Goal: Task Accomplishment & Management: Use online tool/utility

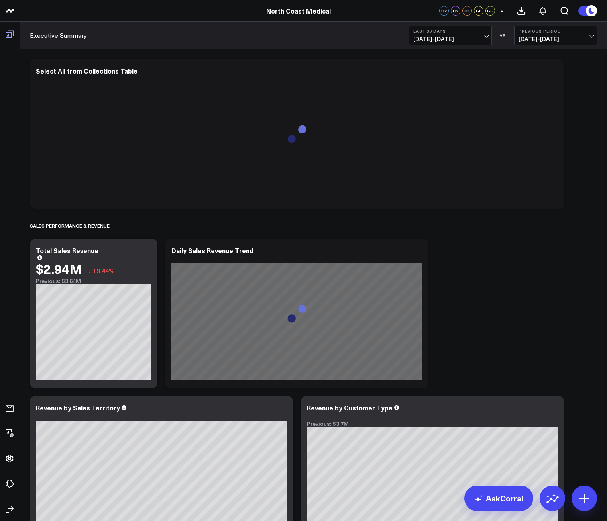
click at [10, 43] on li "Boards Executive Summary WebExcercises RxCart vs VSR Customer Owing vs AR Maste…" at bounding box center [10, 34] width 20 height 25
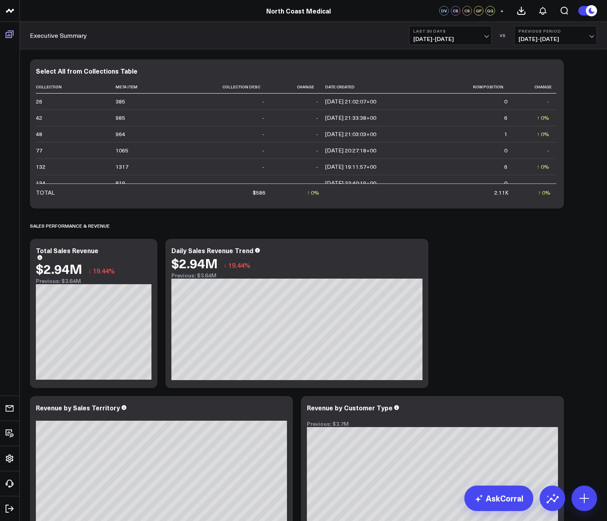
click at [12, 35] on link "Boards" at bounding box center [9, 34] width 15 height 14
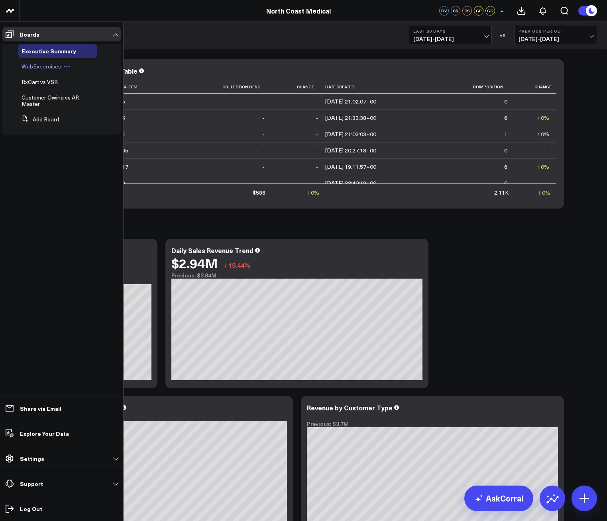
click at [56, 63] on span "WebExcercises" at bounding box center [41, 67] width 39 height 8
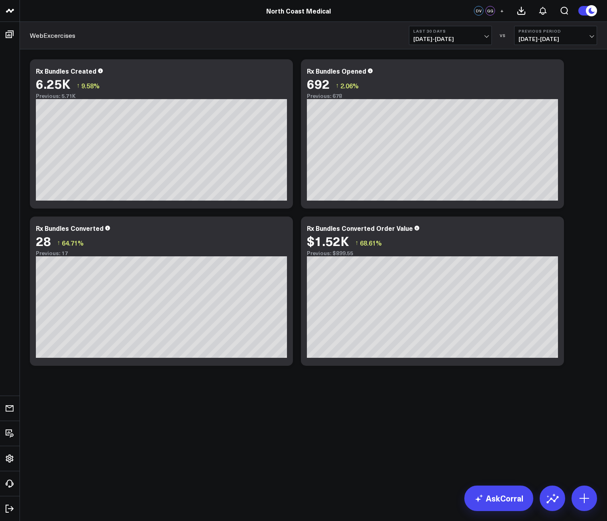
click at [480, 31] on b "Last 30 Days" at bounding box center [450, 31] width 74 height 5
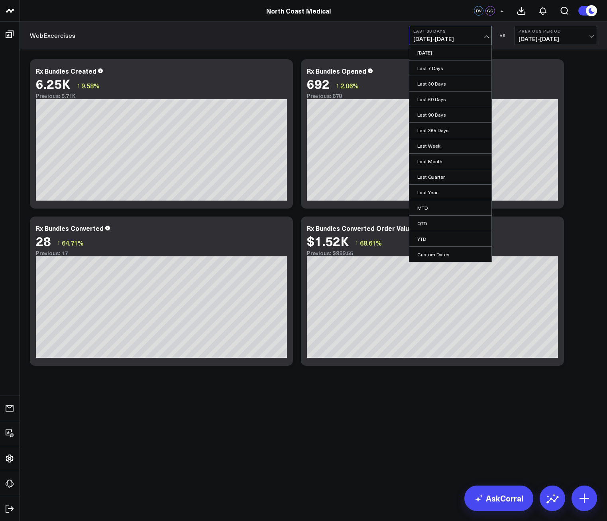
click at [444, 41] on span "08/31/25 - 09/29/25" at bounding box center [450, 39] width 74 height 6
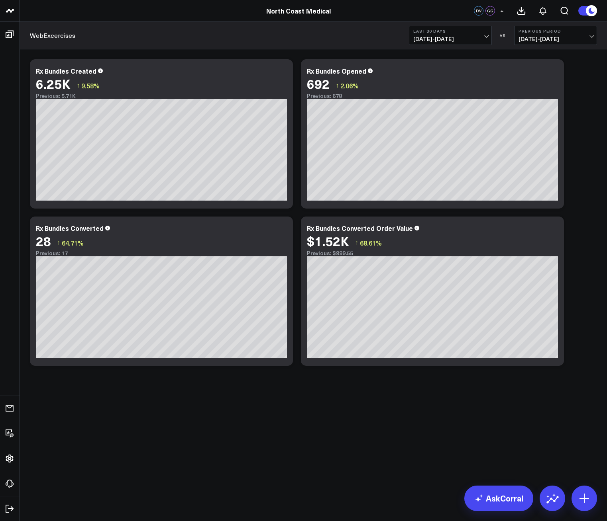
click at [445, 36] on span "08/31/25 - 09/29/25" at bounding box center [450, 39] width 74 height 6
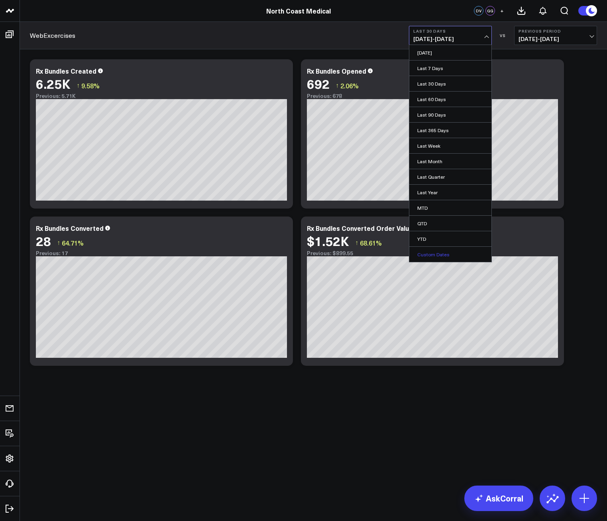
click at [443, 260] on link "Custom Dates" at bounding box center [450, 254] width 82 height 15
select select "8"
select select "2025"
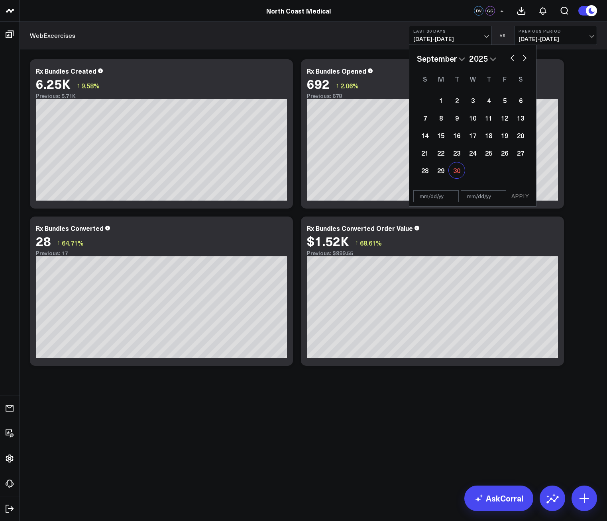
click at [459, 169] on div "30" at bounding box center [457, 171] width 16 height 16
type input "[DATE]"
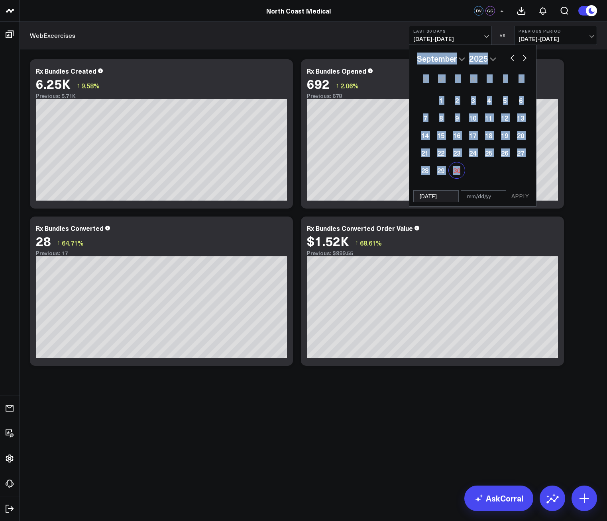
type input "[DATE]"
select select "8"
select select "2025"
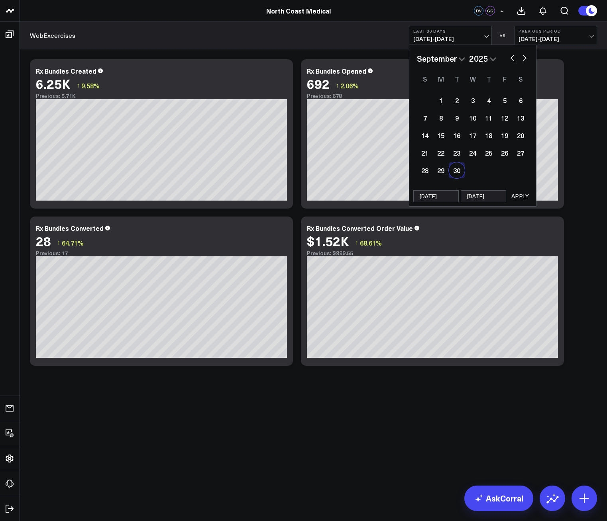
click at [525, 202] on div "09/30/25 09/30/25 APPLY" at bounding box center [472, 196] width 127 height 20
select select "8"
select select "2025"
click at [523, 198] on button "APPLY" at bounding box center [520, 196] width 24 height 12
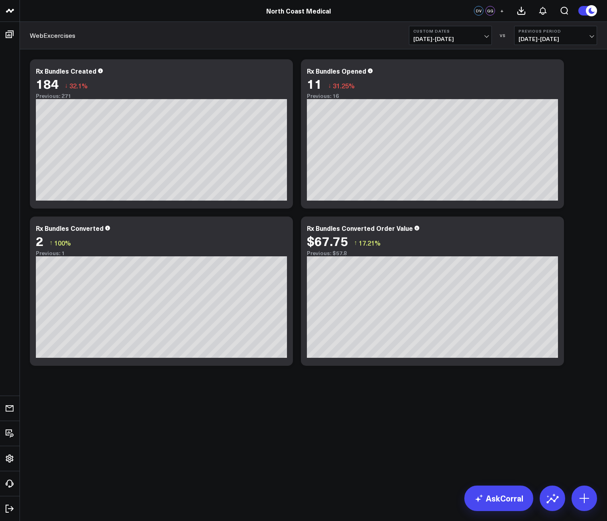
click at [448, 44] on button "Custom Dates 09/30/25 - 09/30/25" at bounding box center [450, 35] width 83 height 19
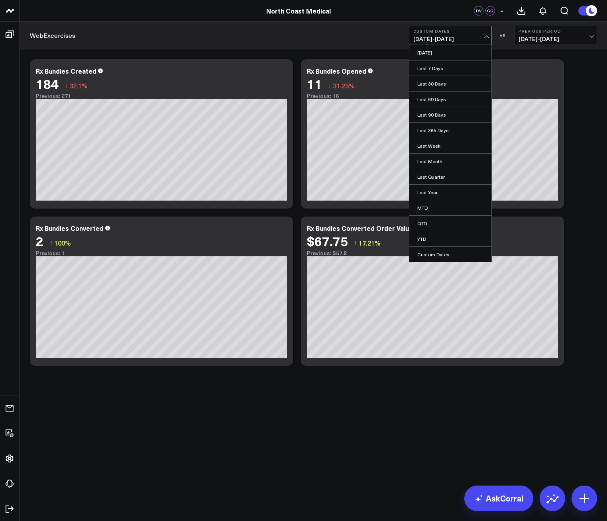
click at [286, 427] on body "North Coast Medical North Coast Medical DV GG + WebExcercises Custom Dates 09/3…" at bounding box center [303, 260] width 607 height 521
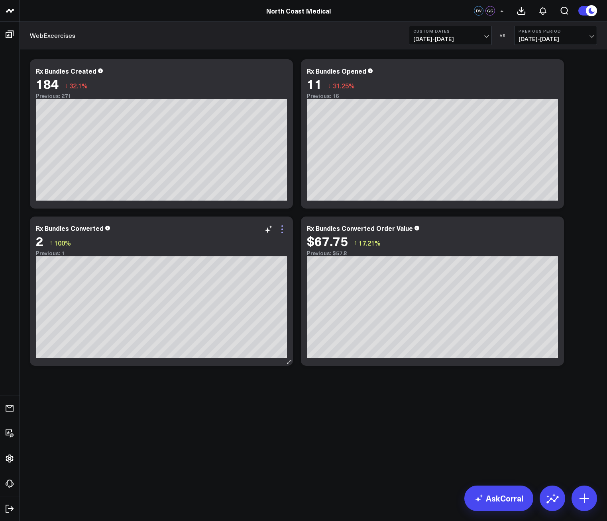
click at [285, 229] on icon at bounding box center [282, 230] width 10 height 10
click at [116, 487] on body "North Coast Medical North Coast Medical DV GG + WebExcercises Custom Dates 09/3…" at bounding box center [303, 260] width 607 height 521
click at [281, 233] on icon at bounding box center [282, 233] width 2 height 2
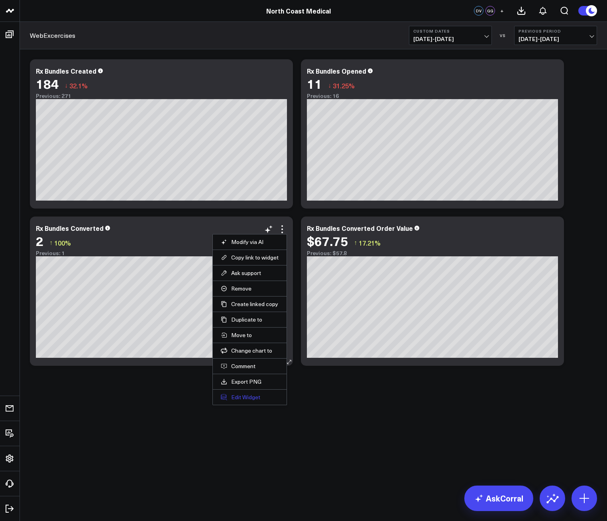
click at [253, 395] on button "Edit Widget" at bounding box center [250, 397] width 58 height 7
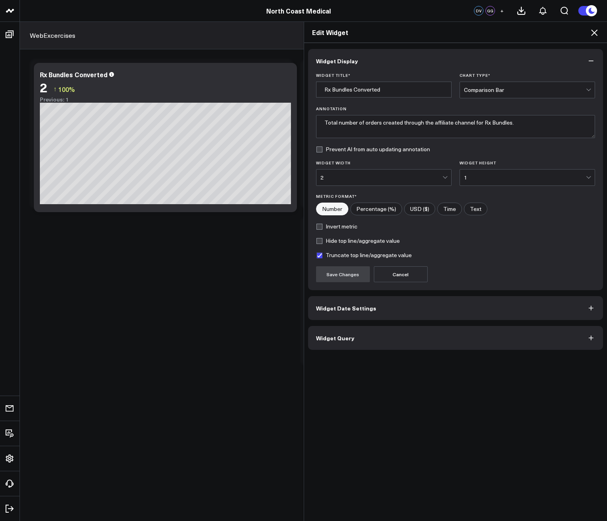
click at [354, 342] on button "Widget Query" at bounding box center [455, 338] width 295 height 24
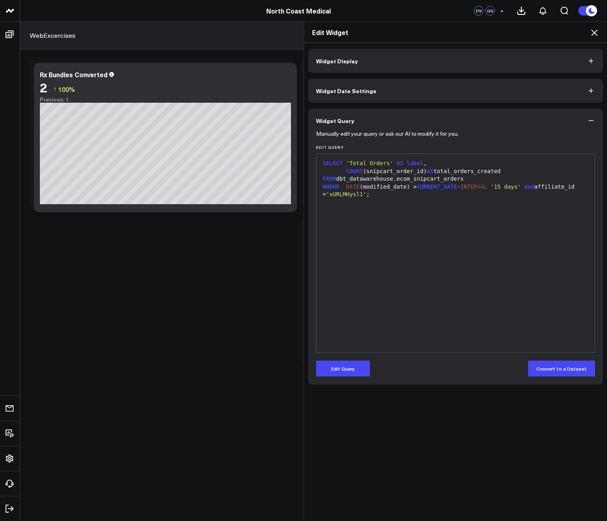
click at [12, 35] on div "Edit Widget Widget Display Widget Date Settings Widget Query Manually edit your…" at bounding box center [303, 272] width 607 height 500
click at [6, 35] on div "Edit Widget Widget Display Widget Date Settings Widget Query Manually edit your…" at bounding box center [303, 272] width 607 height 500
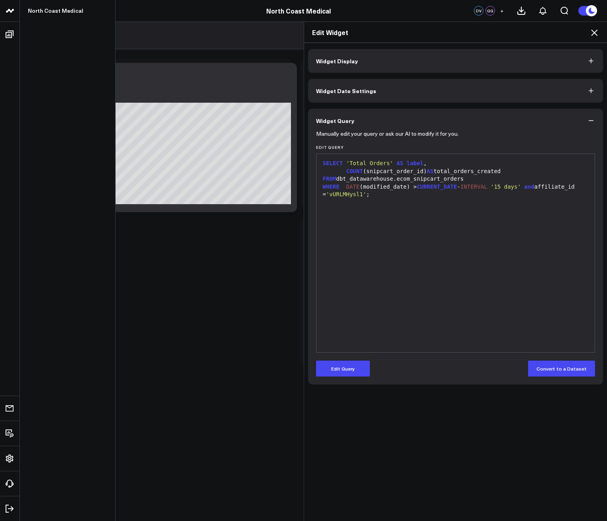
click at [8, 11] on icon at bounding box center [10, 11] width 10 height 10
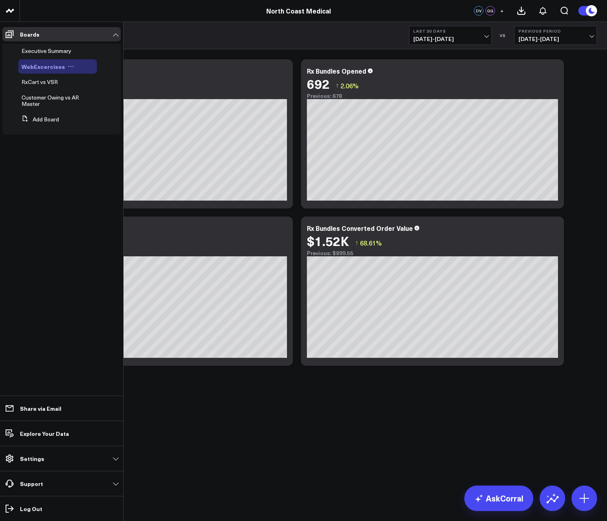
click at [46, 65] on span "WebExcercises" at bounding box center [43, 67] width 43 height 8
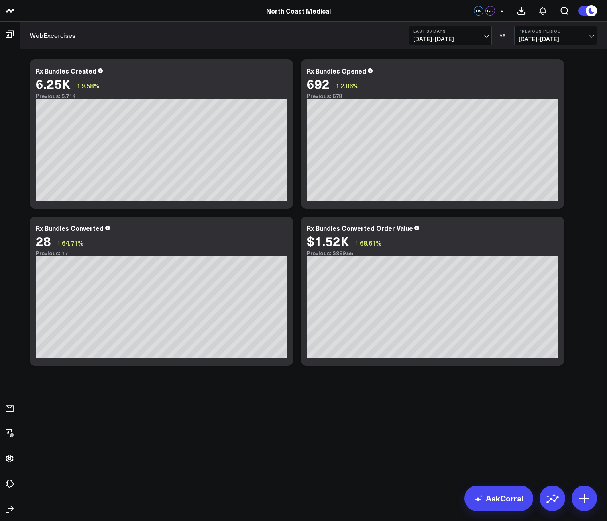
click at [449, 44] on button "Last 30 Days [DATE] - [DATE]" at bounding box center [450, 35] width 83 height 19
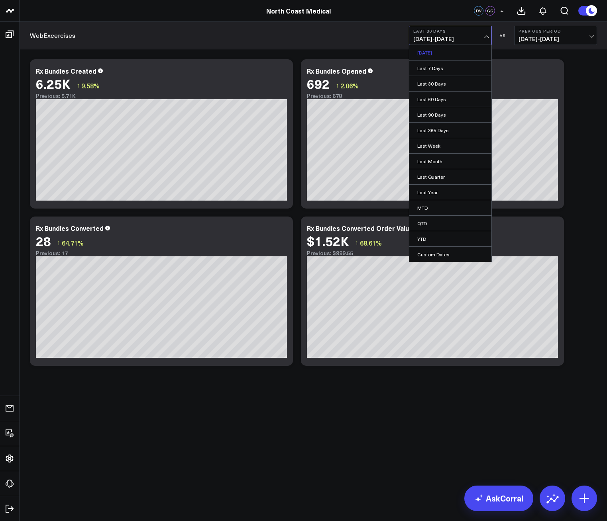
click at [443, 56] on link "[DATE]" at bounding box center [450, 52] width 82 height 15
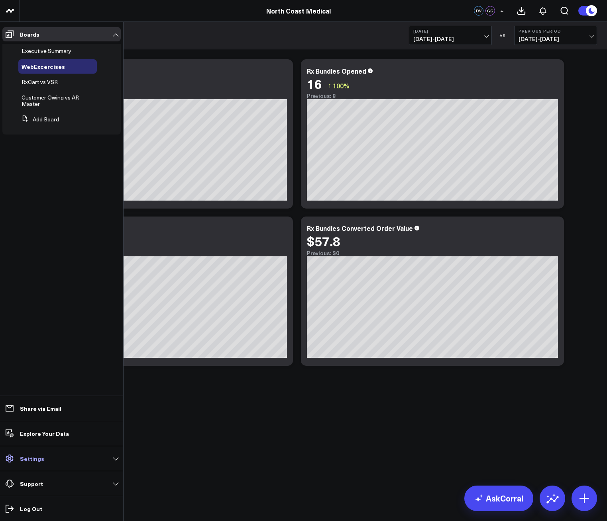
click at [29, 456] on p "Settings" at bounding box center [32, 459] width 24 height 6
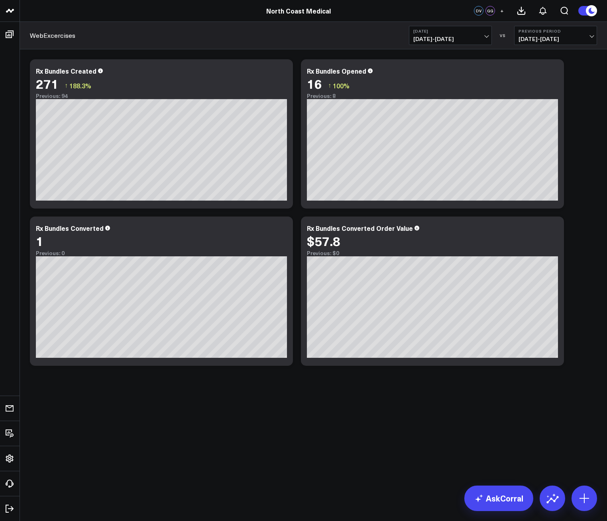
click at [592, 11] on icon at bounding box center [591, 10] width 9 height 9
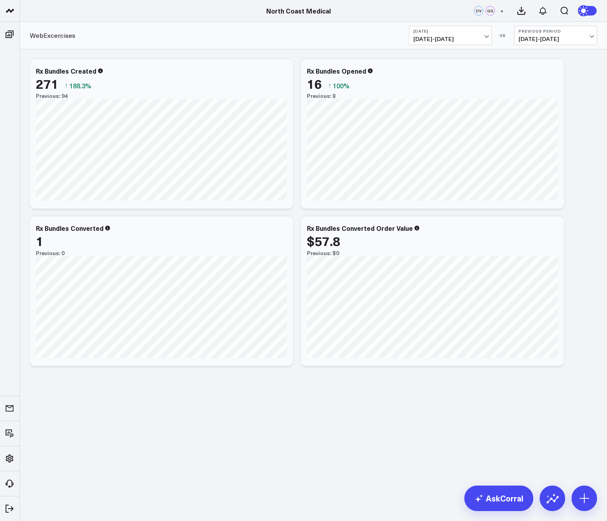
click at [592, 11] on icon at bounding box center [585, 11] width 14 height 14
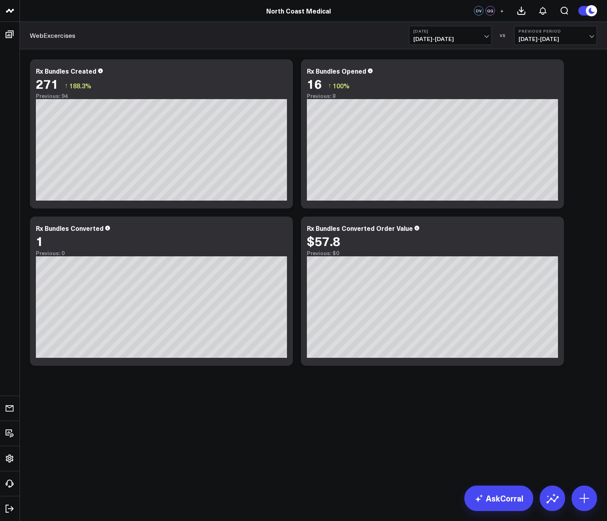
click at [592, 11] on icon at bounding box center [591, 10] width 9 height 9
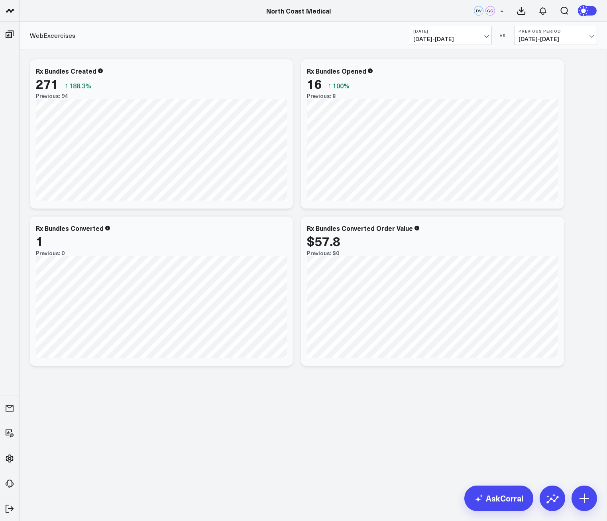
click at [592, 11] on icon at bounding box center [585, 11] width 14 height 14
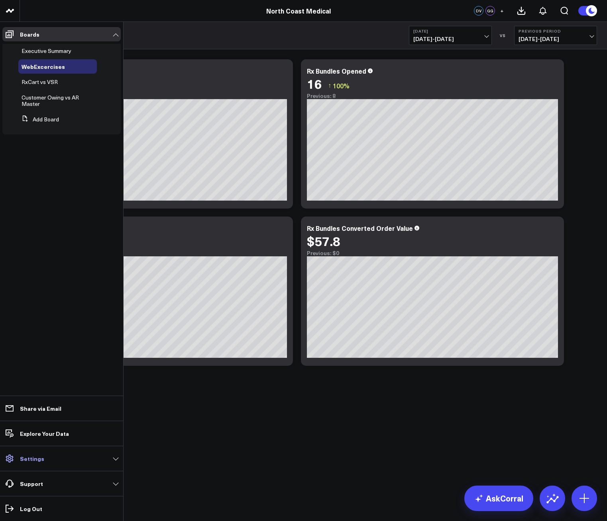
click at [24, 460] on p "Settings" at bounding box center [32, 459] width 24 height 6
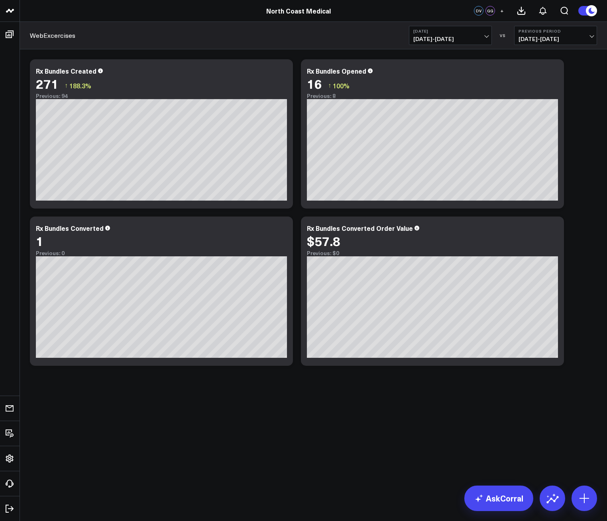
click at [461, 35] on button "Yesterday 09/29/25 - 09/29/25" at bounding box center [450, 35] width 83 height 19
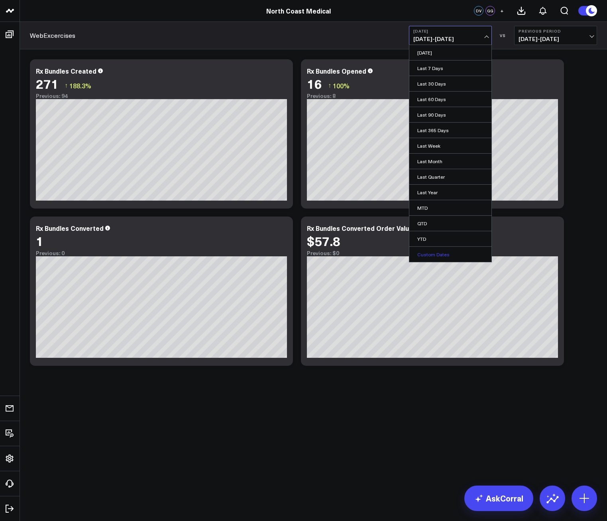
click at [434, 256] on link "Custom Dates" at bounding box center [450, 254] width 82 height 15
select select "8"
select select "2025"
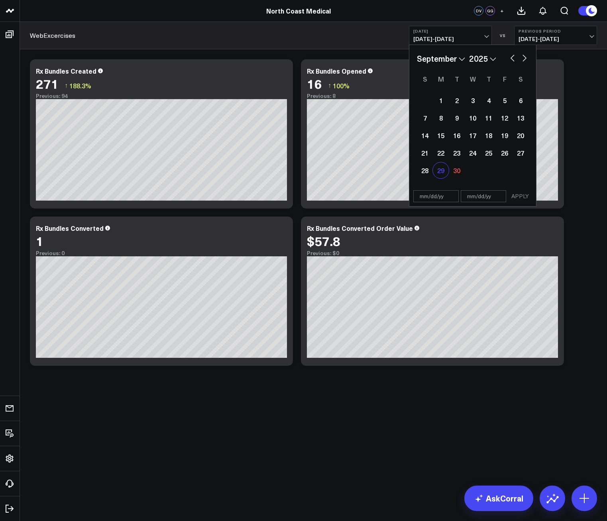
click at [445, 173] on div "29" at bounding box center [441, 171] width 16 height 16
type input "[DATE]"
select select "8"
select select "2025"
click at [445, 173] on div "29" at bounding box center [441, 171] width 16 height 16
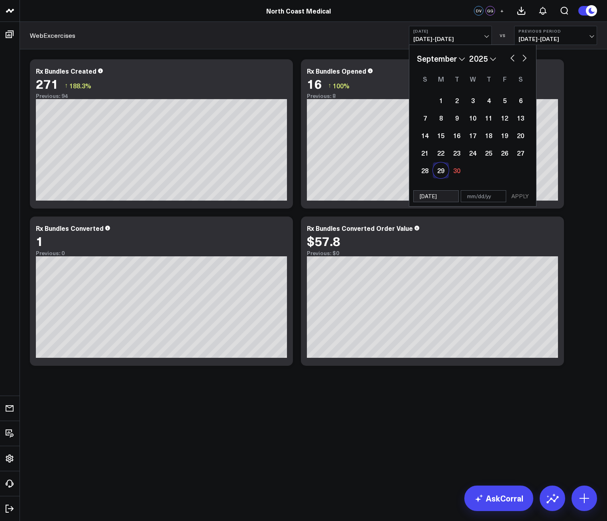
type input "[DATE]"
select select "8"
select select "2025"
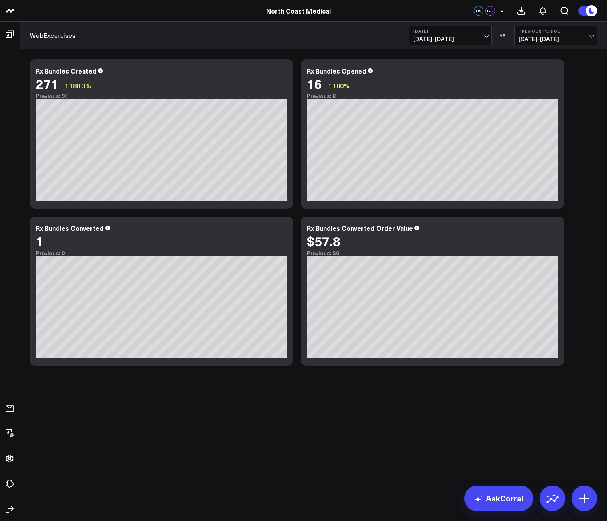
click at [472, 42] on span "09/29/25 - 09/29/25" at bounding box center [450, 39] width 74 height 6
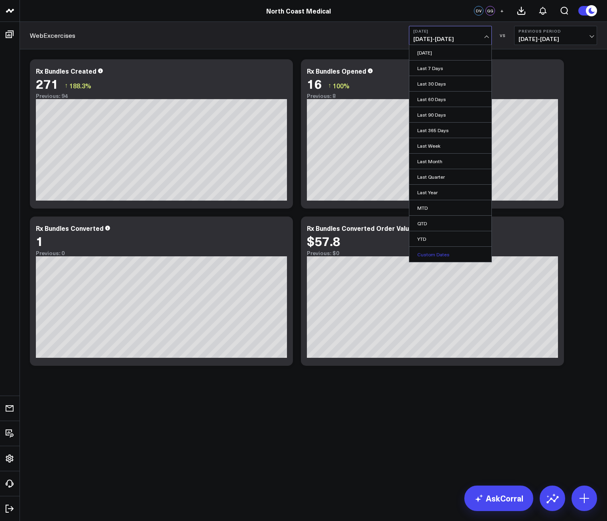
click at [432, 261] on link "Custom Dates" at bounding box center [450, 254] width 82 height 15
select select "8"
select select "2025"
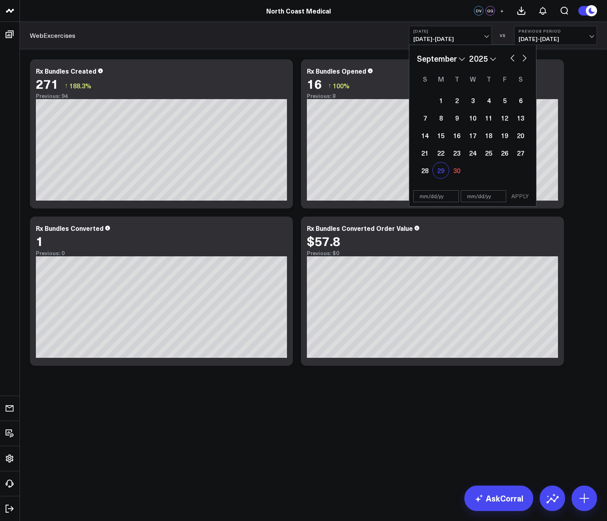
click at [446, 169] on div "29" at bounding box center [441, 171] width 16 height 16
type input "[DATE]"
select select "8"
select select "2025"
click at [445, 170] on div "29" at bounding box center [441, 171] width 16 height 16
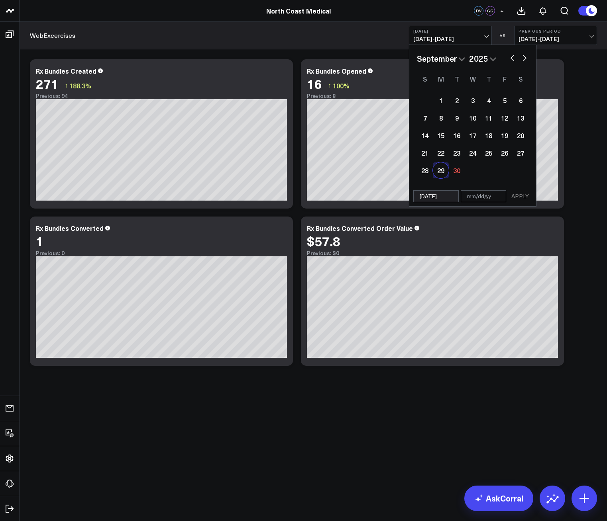
type input "[DATE]"
select select "8"
select select "2025"
click at [515, 195] on button "APPLY" at bounding box center [520, 196] width 24 height 12
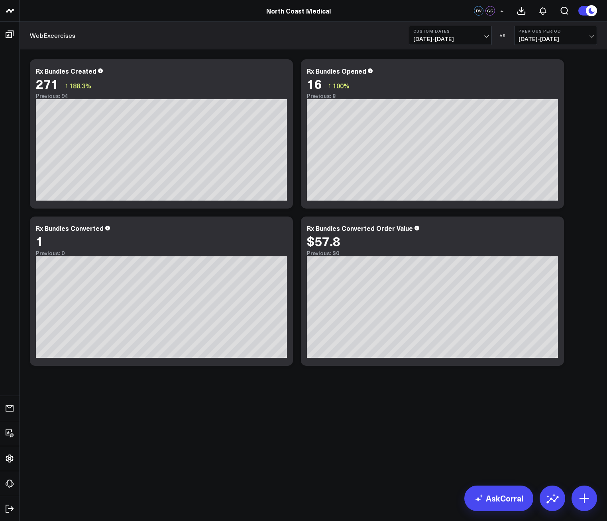
click at [472, 29] on b "Custom Dates" at bounding box center [450, 31] width 74 height 5
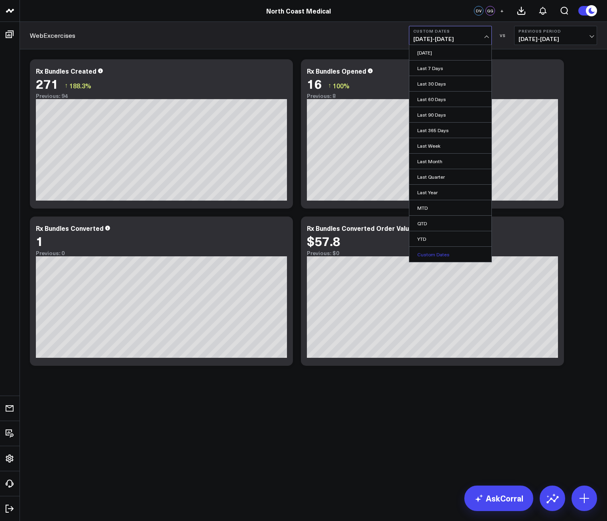
click at [444, 259] on link "Custom Dates" at bounding box center [450, 254] width 82 height 15
select select "8"
select select "2025"
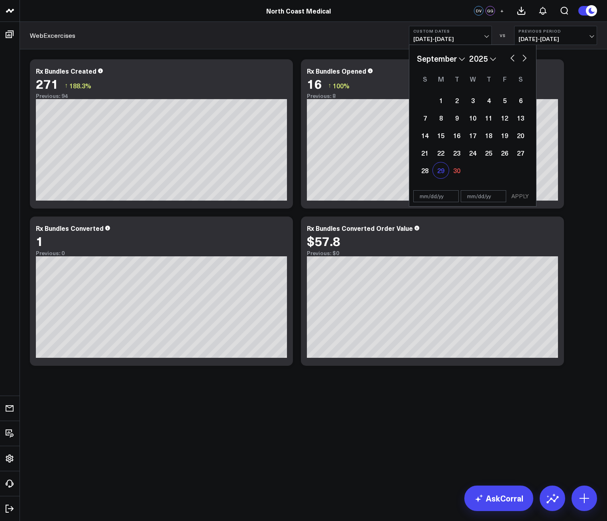
click at [443, 171] on div "29" at bounding box center [441, 171] width 16 height 16
type input "[DATE]"
select select "8"
select select "2025"
click at [427, 171] on div "28" at bounding box center [425, 171] width 16 height 16
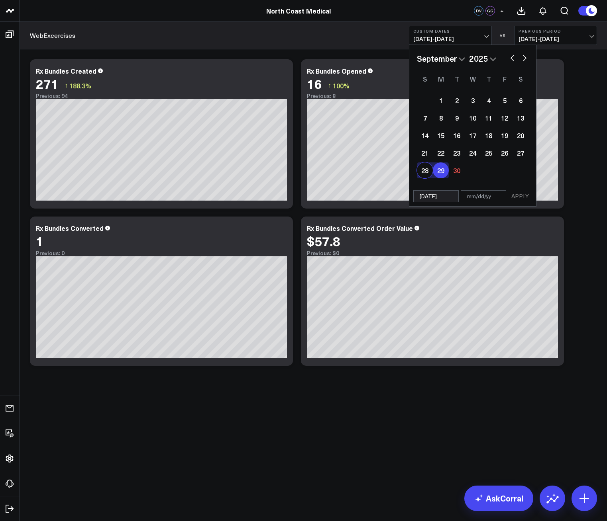
type input "09/28/25"
type input "[DATE]"
select select "8"
select select "2025"
click at [433, 171] on div "29" at bounding box center [441, 171] width 16 height 16
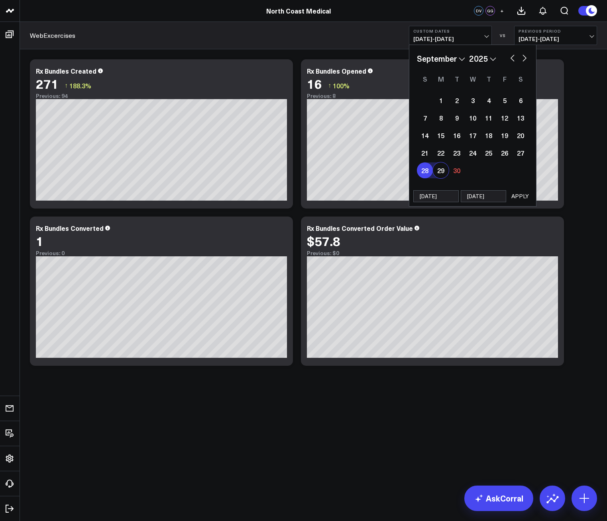
type input "[DATE]"
select select "8"
select select "2025"
click at [425, 172] on div "28" at bounding box center [425, 171] width 16 height 16
type input "09/28/25"
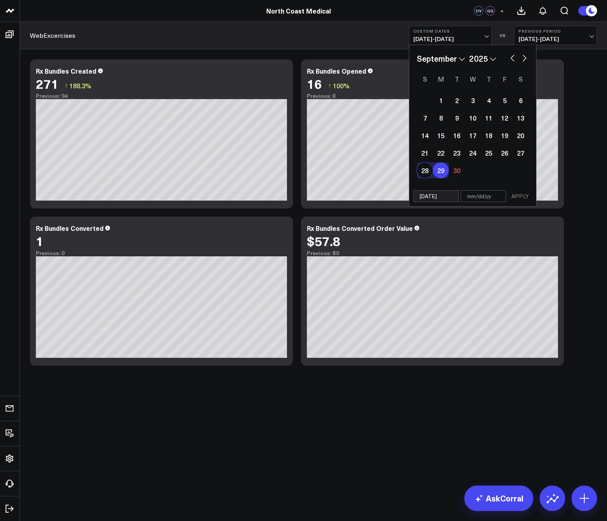
type input "[DATE]"
select select "8"
select select "2025"
click at [439, 172] on div "29" at bounding box center [441, 171] width 16 height 16
type input "[DATE]"
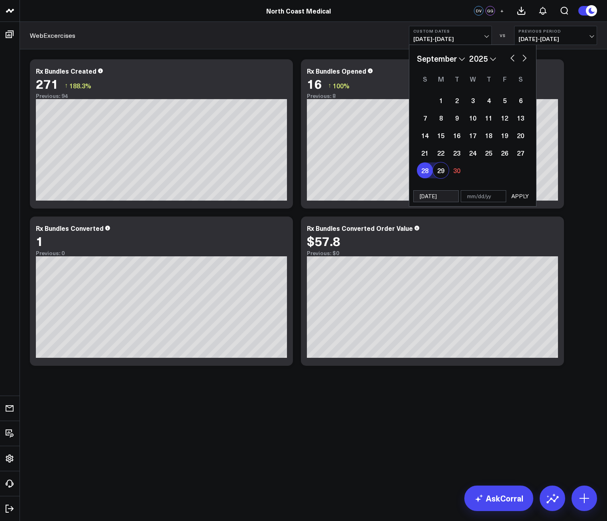
select select "8"
select select "2025"
click at [425, 172] on div "28" at bounding box center [425, 171] width 16 height 16
type input "09/28/25"
type input "[DATE]"
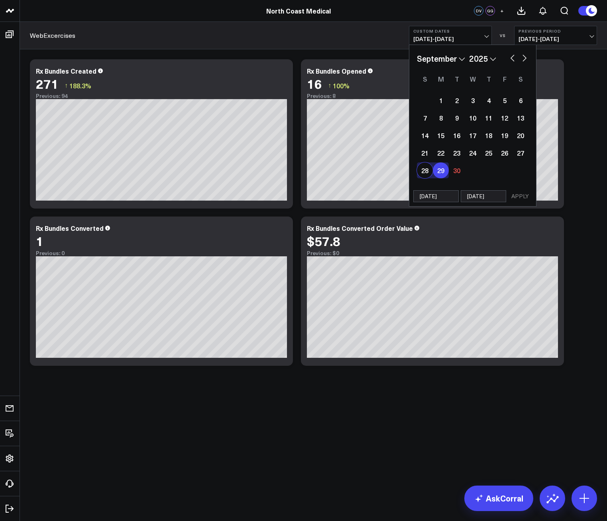
select select "8"
select select "2025"
click at [445, 173] on div "29" at bounding box center [441, 171] width 16 height 16
type input "[DATE]"
select select "8"
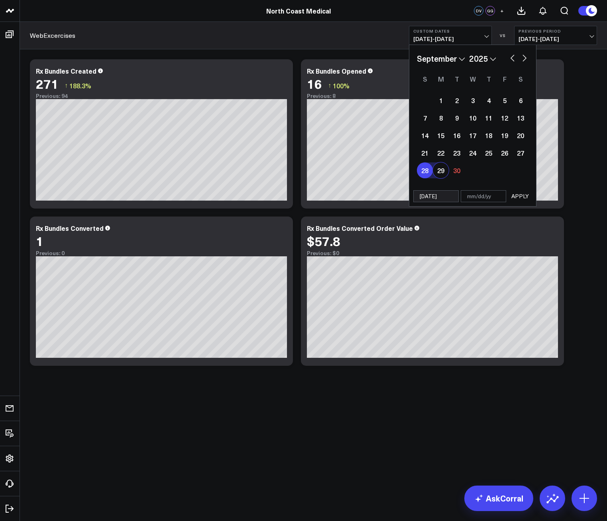
select select "2025"
click at [421, 172] on div "28" at bounding box center [425, 171] width 16 height 16
type input "09/28/25"
type input "[DATE]"
select select "8"
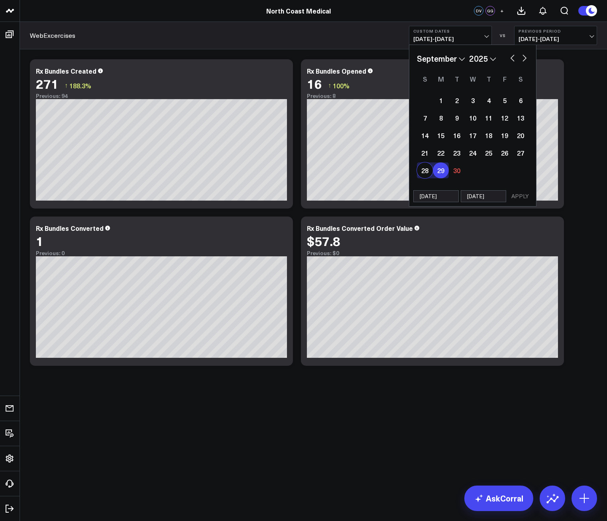
select select "2025"
click at [521, 199] on button "APPLY" at bounding box center [520, 196] width 24 height 12
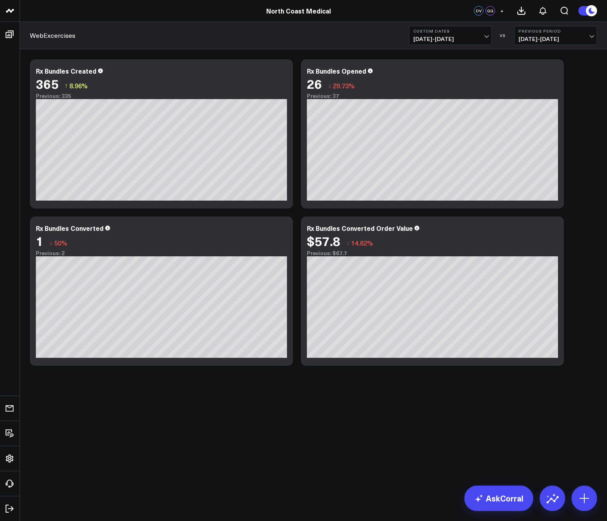
click at [479, 37] on span "09/28/25 - 09/29/25" at bounding box center [450, 39] width 74 height 6
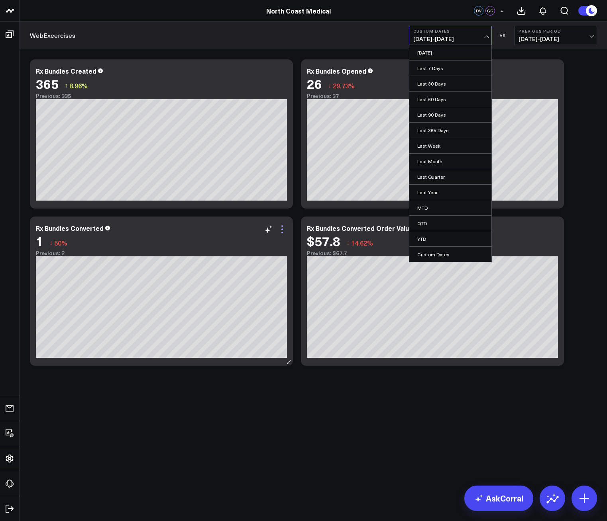
click at [284, 231] on icon at bounding box center [282, 230] width 10 height 10
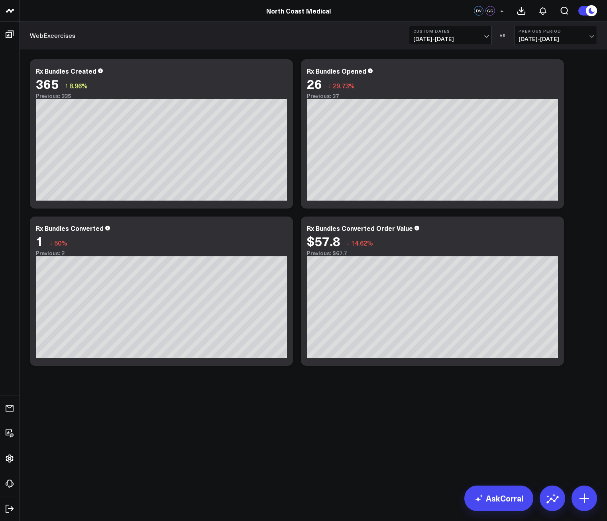
click at [452, 29] on b "Custom Dates" at bounding box center [450, 31] width 74 height 5
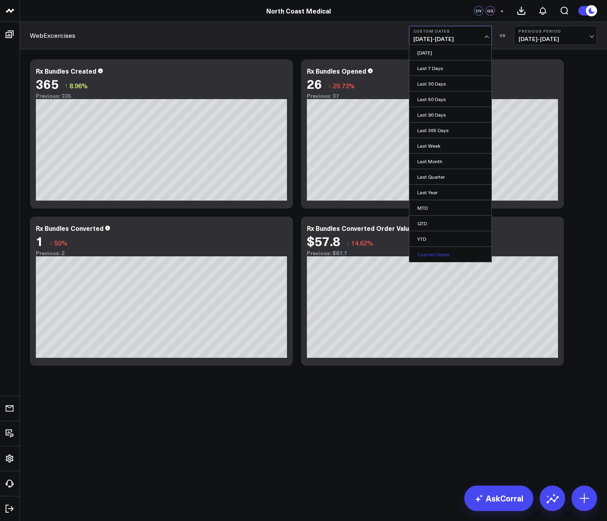
click at [433, 259] on link "Custom Dates" at bounding box center [450, 254] width 82 height 15
select select "8"
select select "2025"
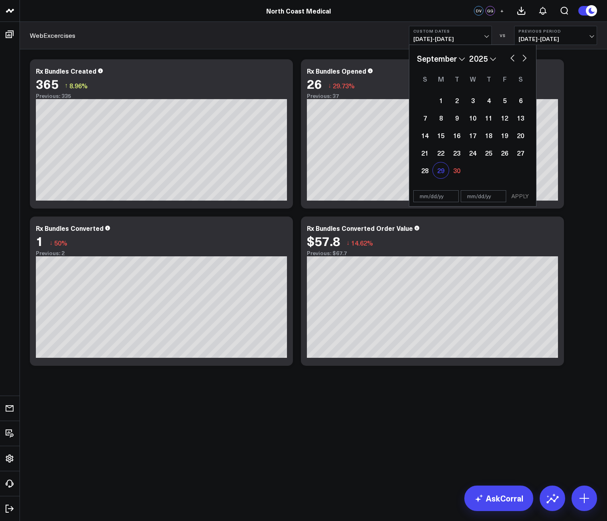
click at [441, 176] on div "29" at bounding box center [441, 171] width 16 height 16
type input "[DATE]"
select select "8"
select select "2025"
click at [445, 172] on div "29" at bounding box center [441, 171] width 16 height 16
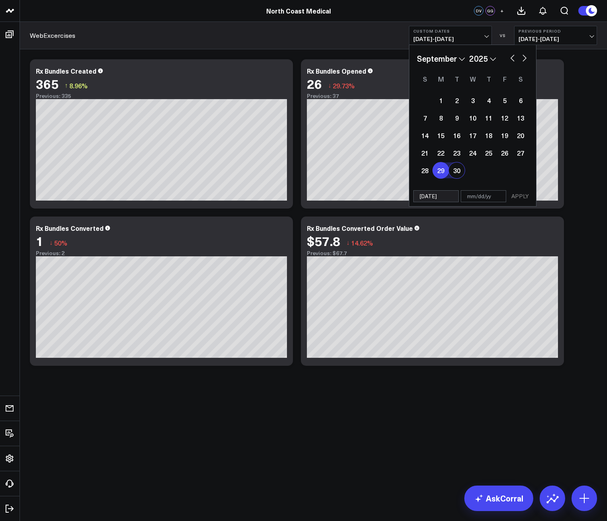
type input "[DATE]"
select select "8"
select select "2025"
click at [533, 198] on div "09/29/25 09/29/25 APPLY" at bounding box center [472, 196] width 127 height 20
select select "8"
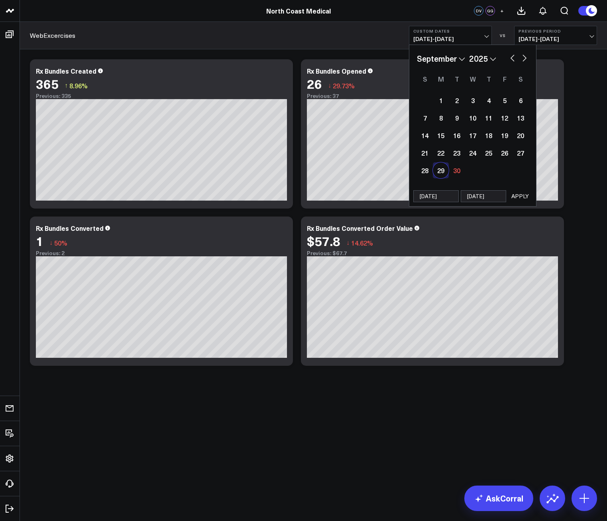
select select "2025"
click at [528, 197] on button "APPLY" at bounding box center [520, 196] width 24 height 12
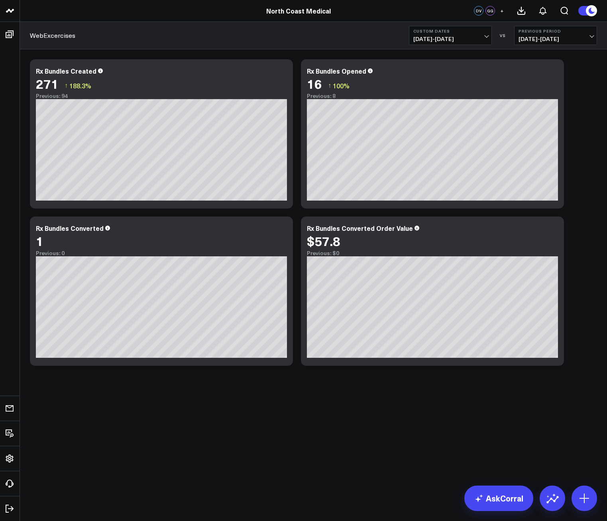
click at [438, 38] on span "09/29/25 - 09/29/25" at bounding box center [450, 39] width 74 height 6
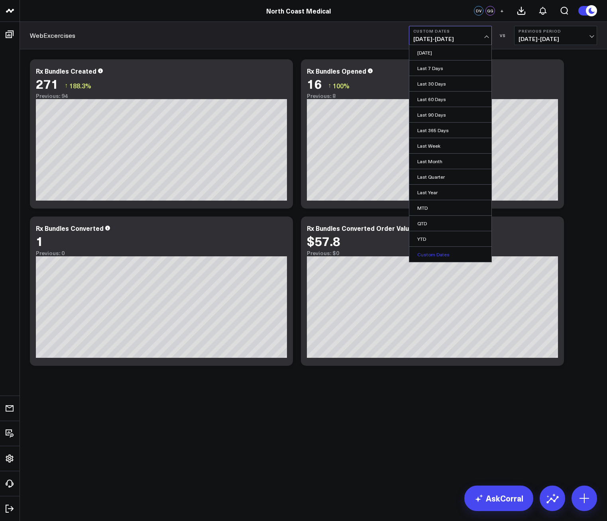
click at [433, 255] on link "Custom Dates" at bounding box center [450, 254] width 82 height 15
select select "8"
select select "2025"
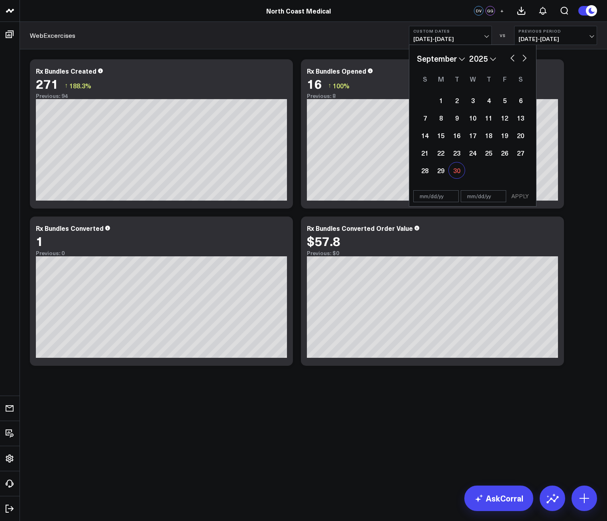
click at [459, 173] on div "30" at bounding box center [457, 171] width 16 height 16
type input "[DATE]"
select select "8"
select select "2025"
click at [459, 173] on div "30" at bounding box center [457, 171] width 16 height 16
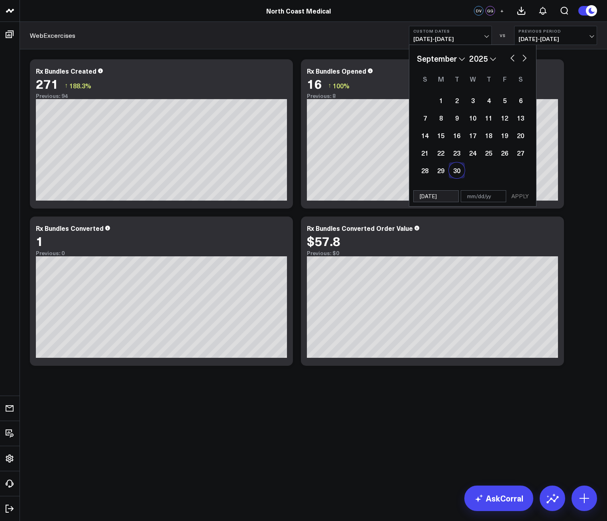
type input "[DATE]"
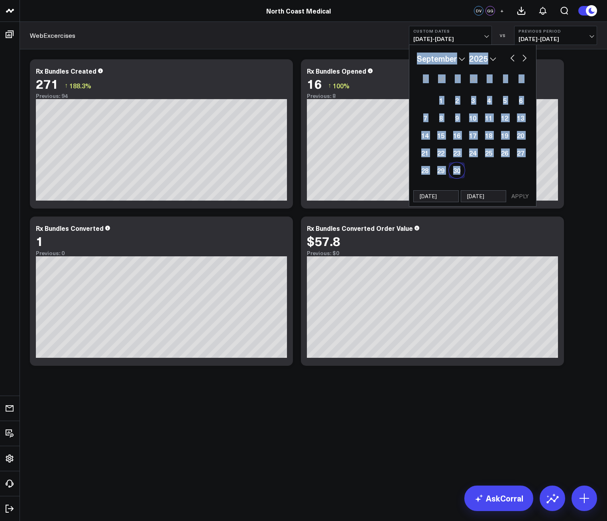
select select "8"
select select "2025"
click at [481, 173] on div "1 2 3 4 5 6 7 8 9 10 11 12 13 14 15 16 17 18 19 20 21 22 23 24 25 26 27 28 29 30" at bounding box center [473, 136] width 112 height 88
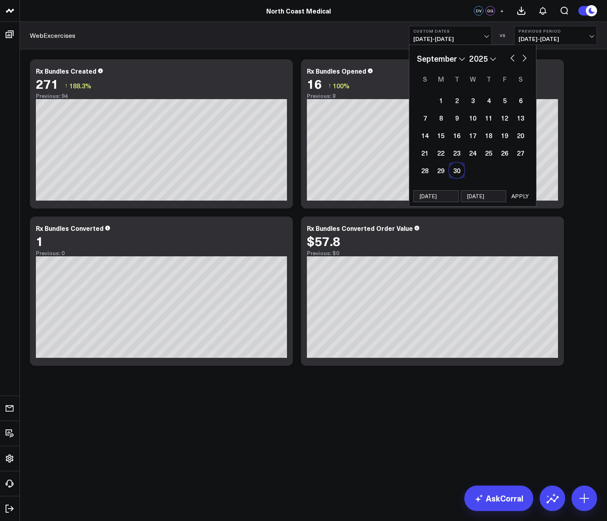
click at [460, 169] on div "30" at bounding box center [457, 171] width 16 height 16
select select "8"
select select "2025"
click at [462, 173] on div "30" at bounding box center [457, 171] width 16 height 16
type input "[DATE]"
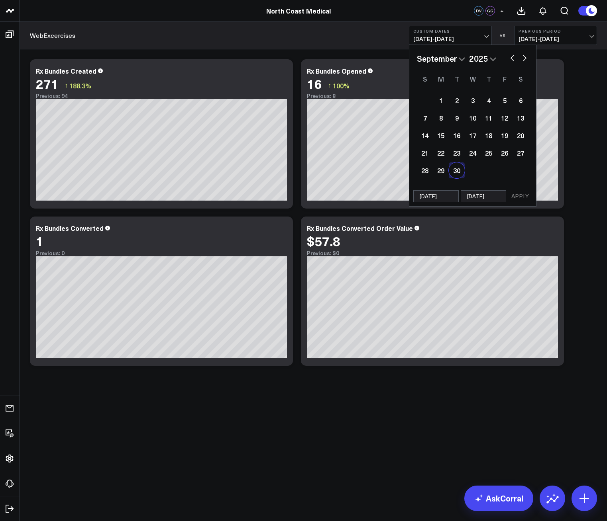
select select "8"
select select "2025"
click at [515, 196] on button "APPLY" at bounding box center [520, 196] width 24 height 12
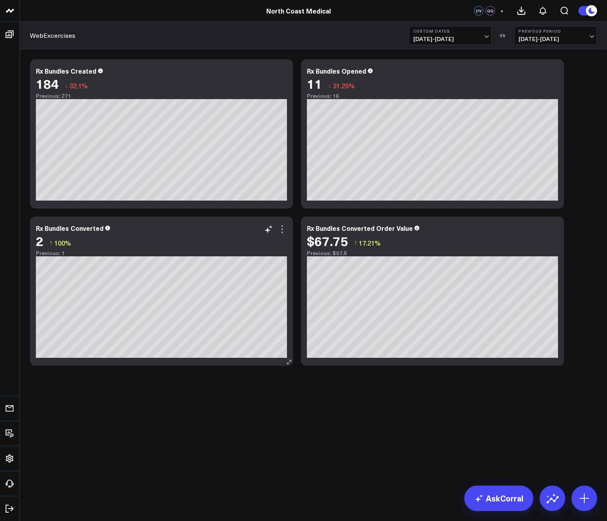
click at [286, 226] on icon at bounding box center [282, 230] width 10 height 10
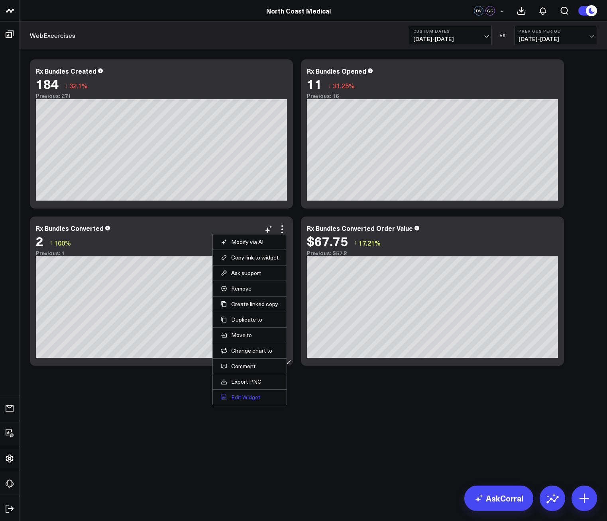
click at [249, 398] on button "Edit Widget" at bounding box center [250, 397] width 58 height 7
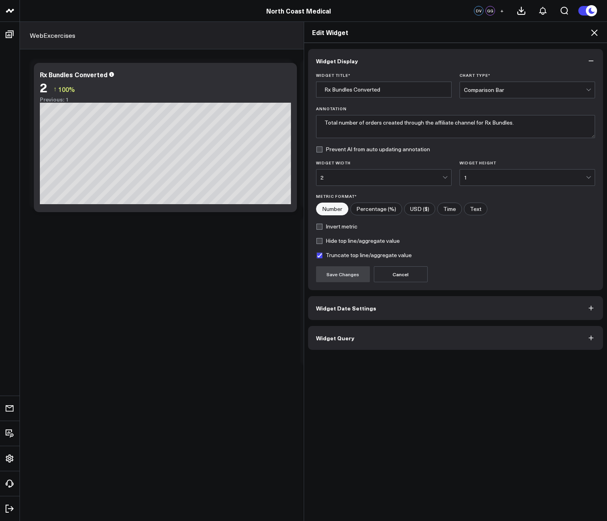
click at [351, 314] on button "Widget Date Settings" at bounding box center [455, 308] width 295 height 24
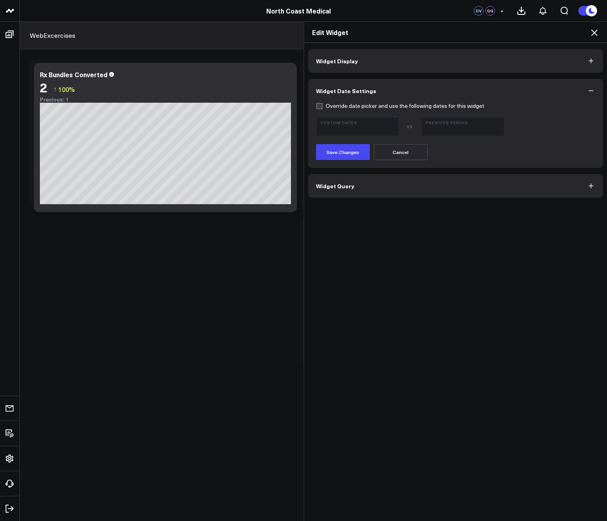
click at [376, 178] on button "Widget Query" at bounding box center [455, 186] width 295 height 24
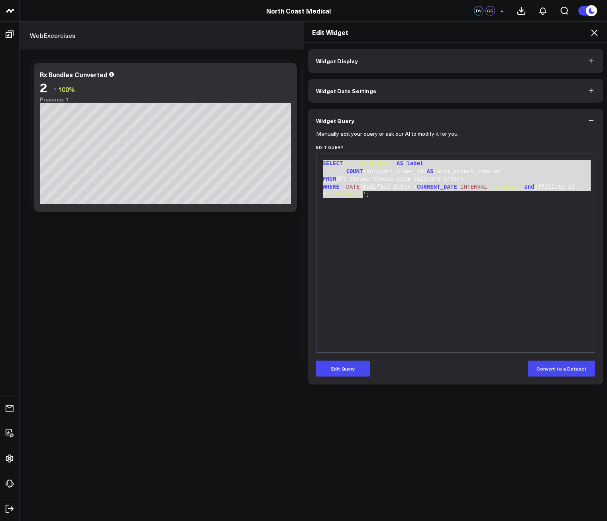
drag, startPoint x: 375, startPoint y: 221, endPoint x: 298, endPoint y: 148, distance: 105.9
click at [298, 148] on div "Edit Widget Widget Display Widget Date Settings Widget Query Manually edit your…" at bounding box center [303, 272] width 607 height 500
copy div "SELECT 'Total Orders' AS label , COUNT (snipcart_order_id) AS total_orders_crea…"
click at [330, 237] on div "SELECT 'Total Orders' AS label , COUNT (snipcart_order_id) AS total_orders_crea…" at bounding box center [455, 253] width 270 height 190
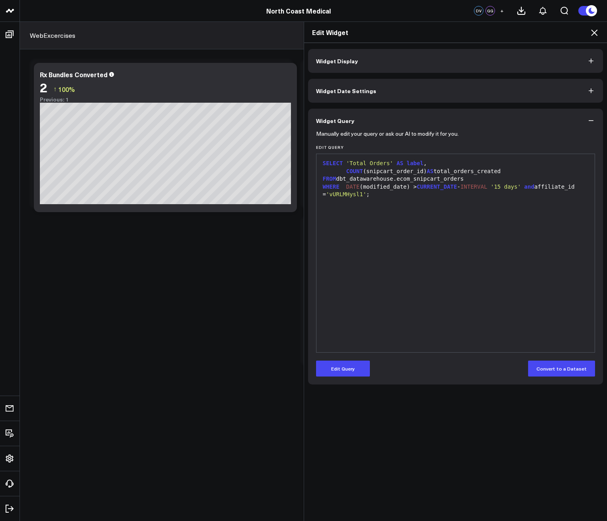
drag, startPoint x: 373, startPoint y: 294, endPoint x: 358, endPoint y: 348, distance: 56.6
click at [373, 294] on div "SELECT 'Total Orders' AS label , COUNT (snipcart_order_id) AS total_orders_crea…" at bounding box center [455, 253] width 270 height 190
click at [589, 35] on icon at bounding box center [594, 33] width 10 height 10
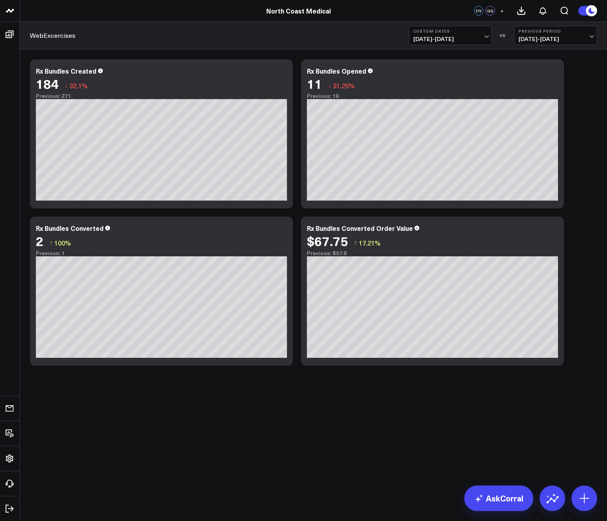
click at [472, 41] on span "[DATE] - [DATE]" at bounding box center [450, 39] width 74 height 6
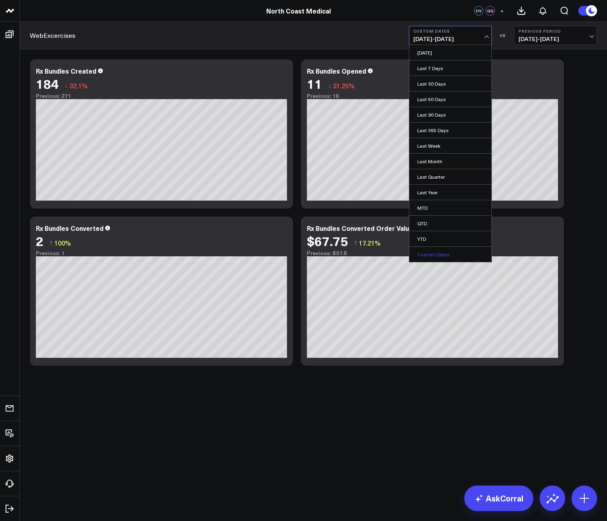
click at [438, 260] on link "Custom Dates" at bounding box center [450, 254] width 82 height 15
select select "8"
select select "2025"
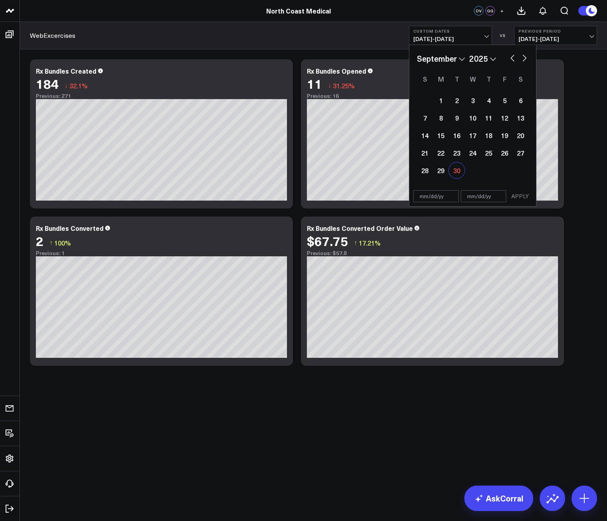
click at [457, 168] on div "30" at bounding box center [457, 171] width 16 height 16
type input "[DATE]"
select select "8"
select select "2025"
click at [457, 168] on div "30" at bounding box center [457, 171] width 16 height 16
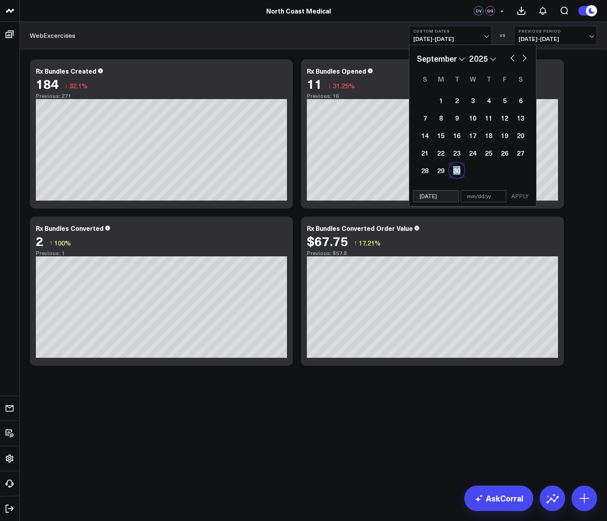
type input "[DATE]"
select select "8"
select select "2025"
click at [519, 196] on button "APPLY" at bounding box center [520, 196] width 24 height 12
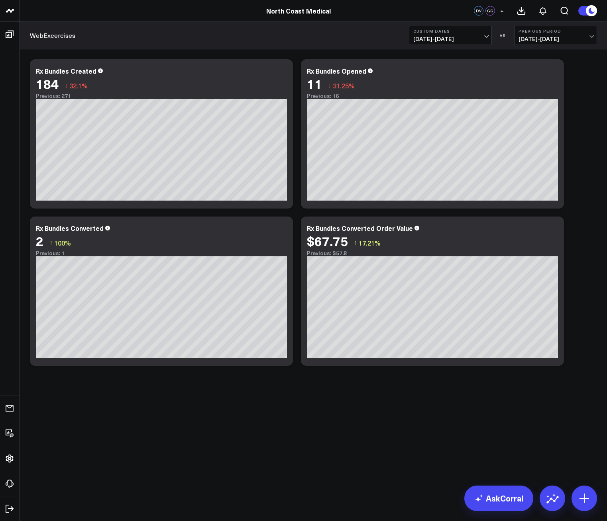
click at [461, 41] on span "[DATE] - [DATE]" at bounding box center [450, 39] width 74 height 6
